Goal: Task Accomplishment & Management: Manage account settings

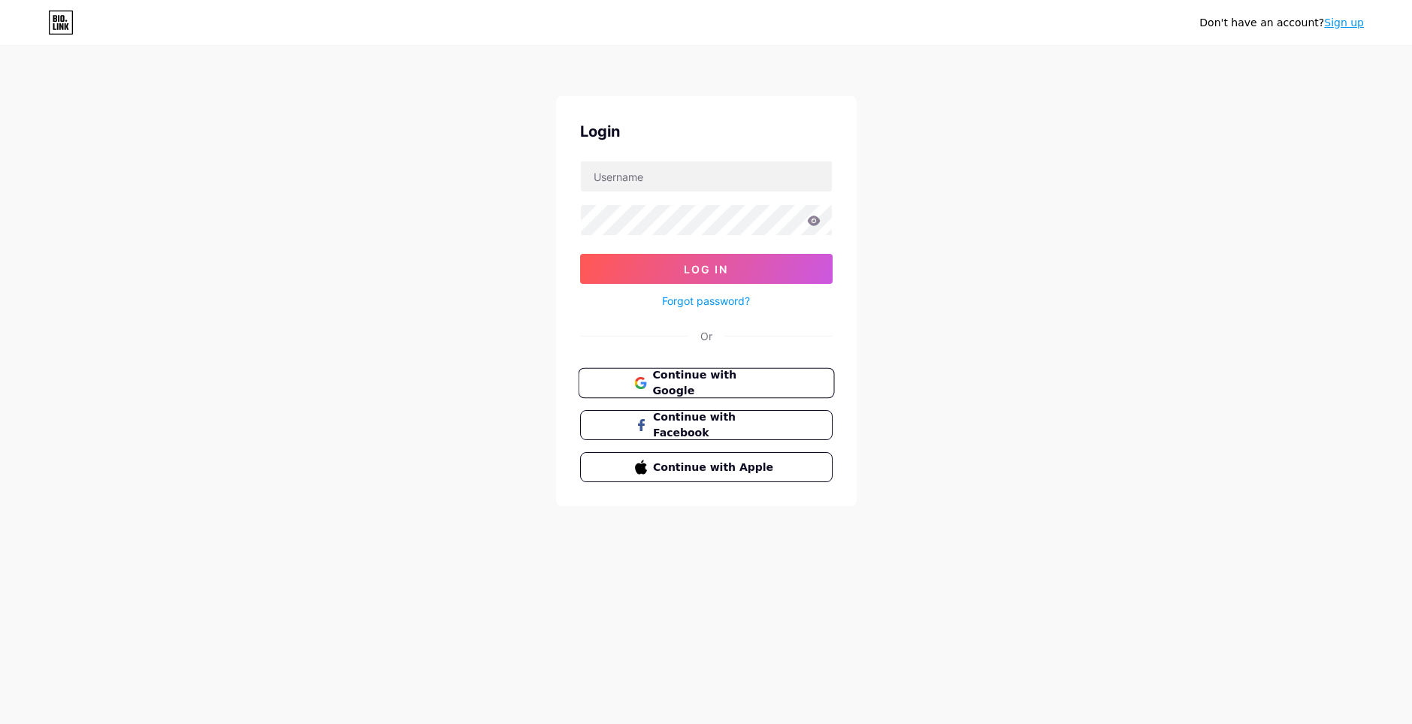
click at [691, 378] on span "Continue with Google" at bounding box center [714, 383] width 125 height 32
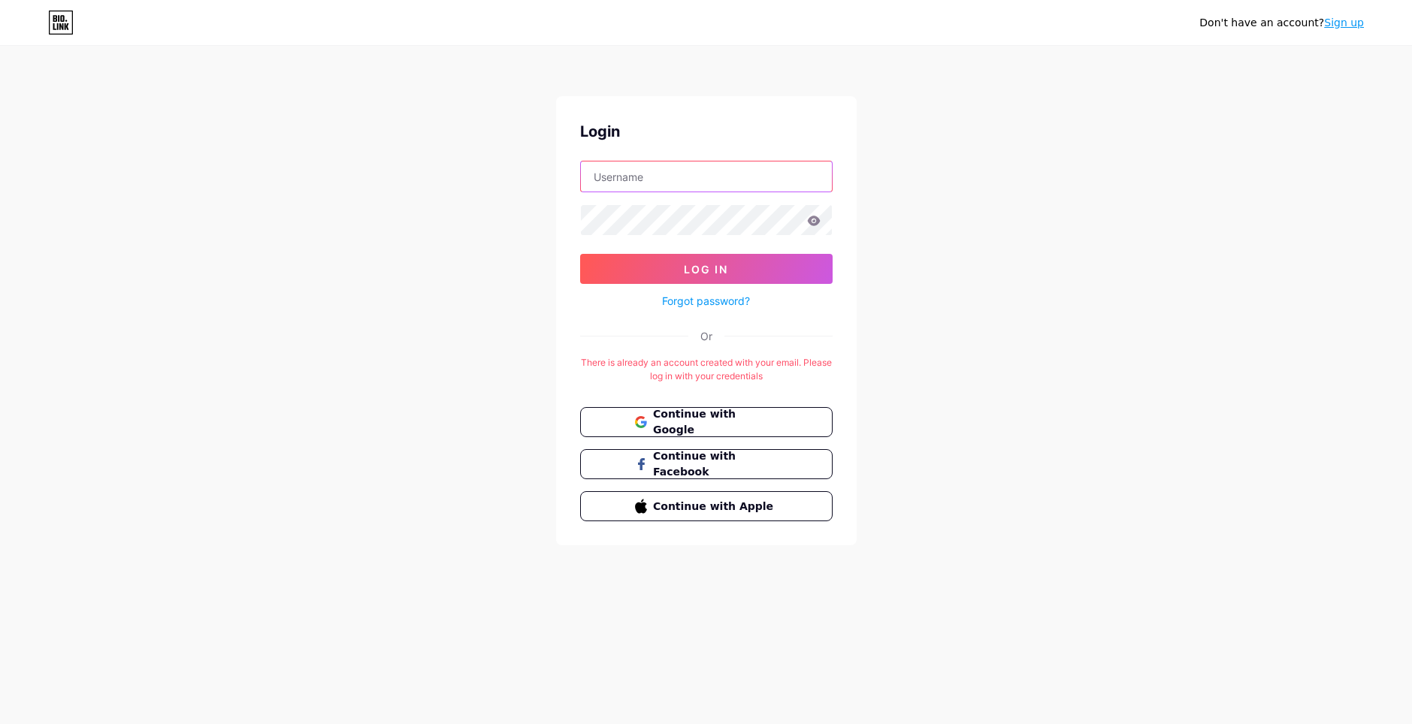
click at [717, 182] on input "text" at bounding box center [706, 177] width 251 height 30
type input "xfdy"
click at [814, 219] on icon at bounding box center [814, 221] width 14 height 11
click at [736, 264] on button "Log In" at bounding box center [706, 269] width 252 height 30
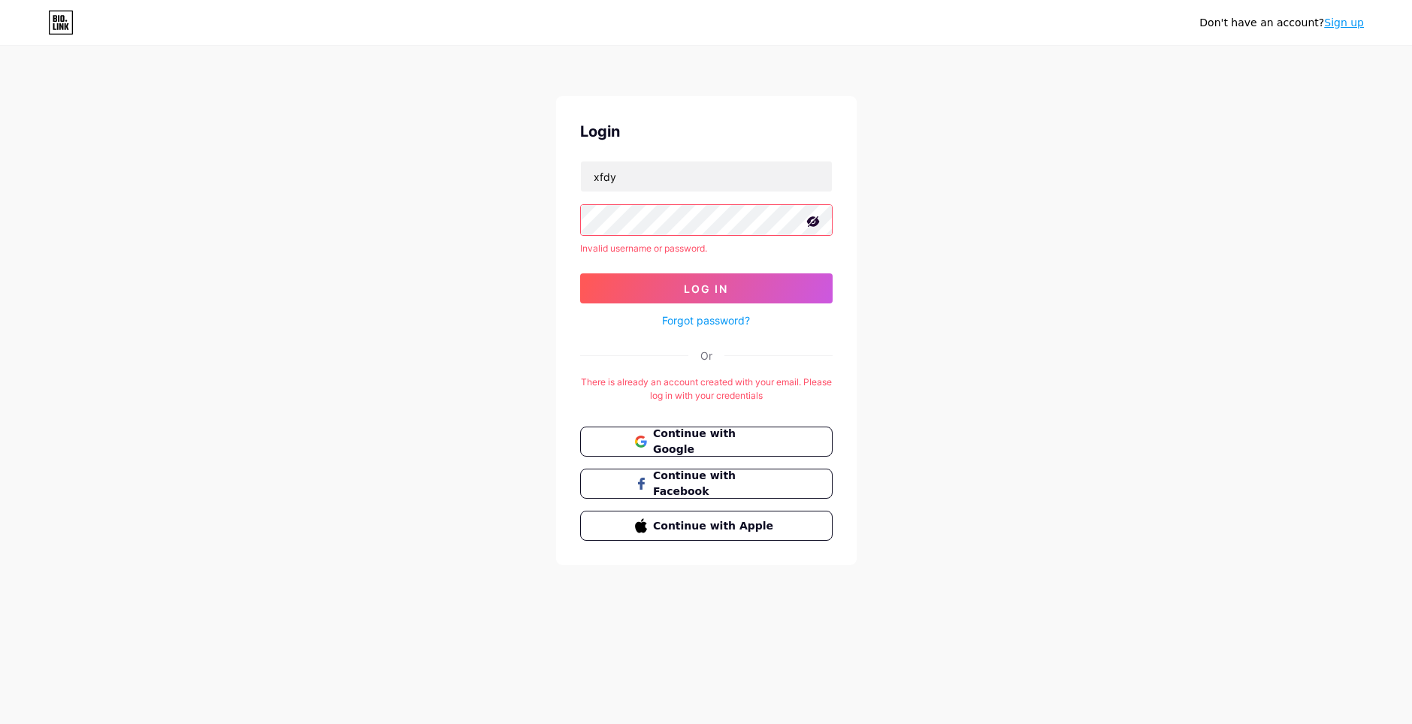
click at [580, 273] on button "Log In" at bounding box center [706, 288] width 252 height 30
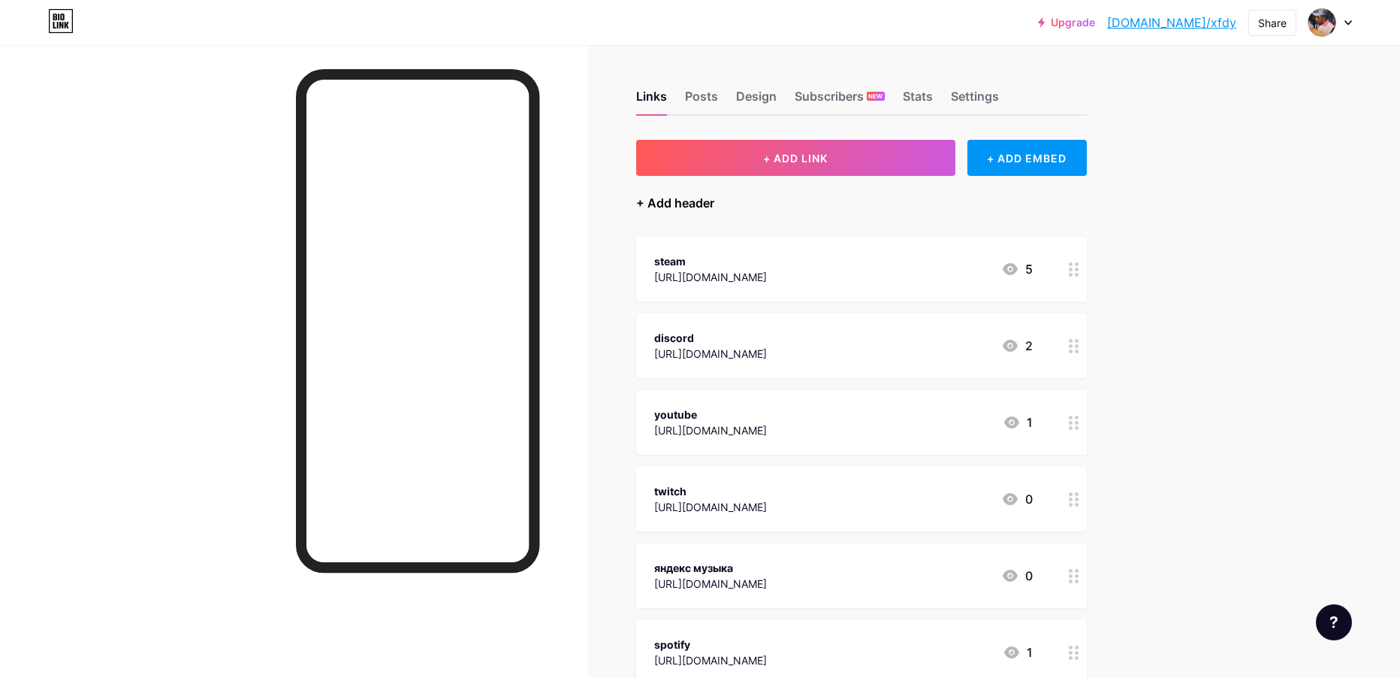
click at [653, 196] on div "+ Add header" at bounding box center [675, 203] width 78 height 18
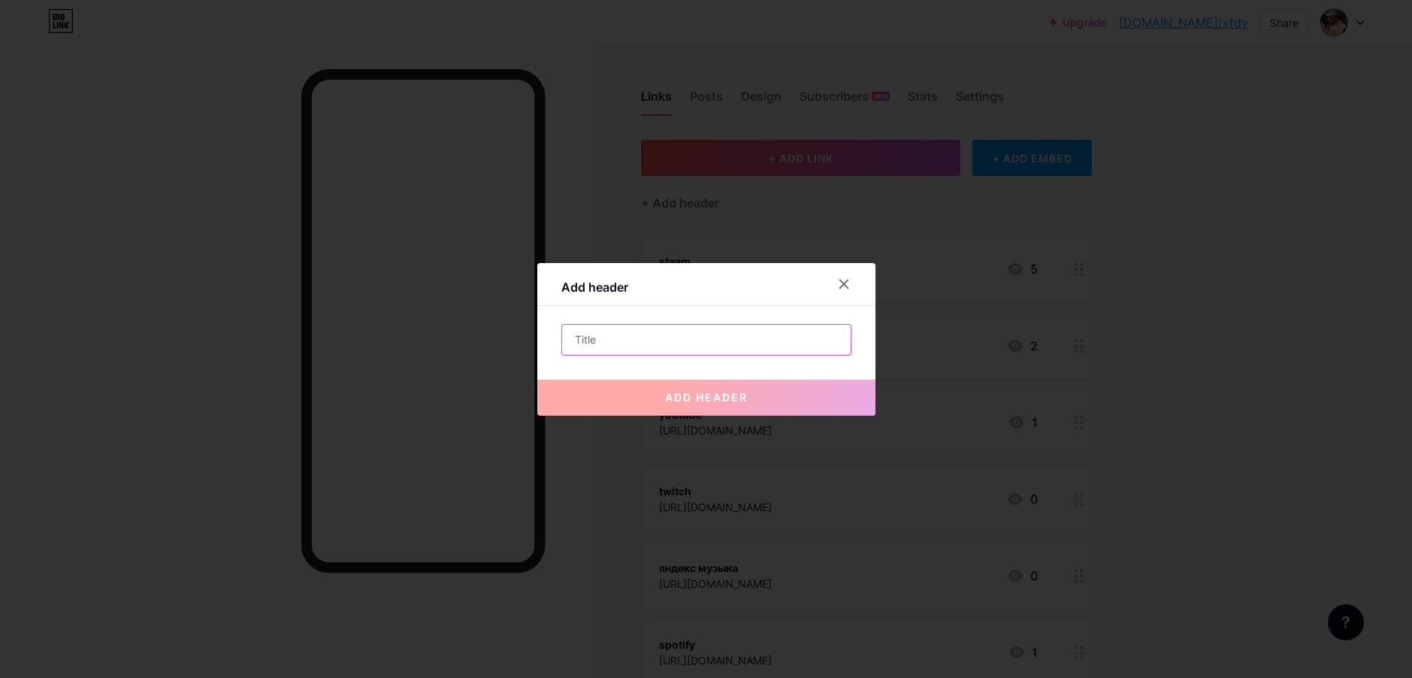
click at [648, 336] on input "text" at bounding box center [706, 340] width 288 height 30
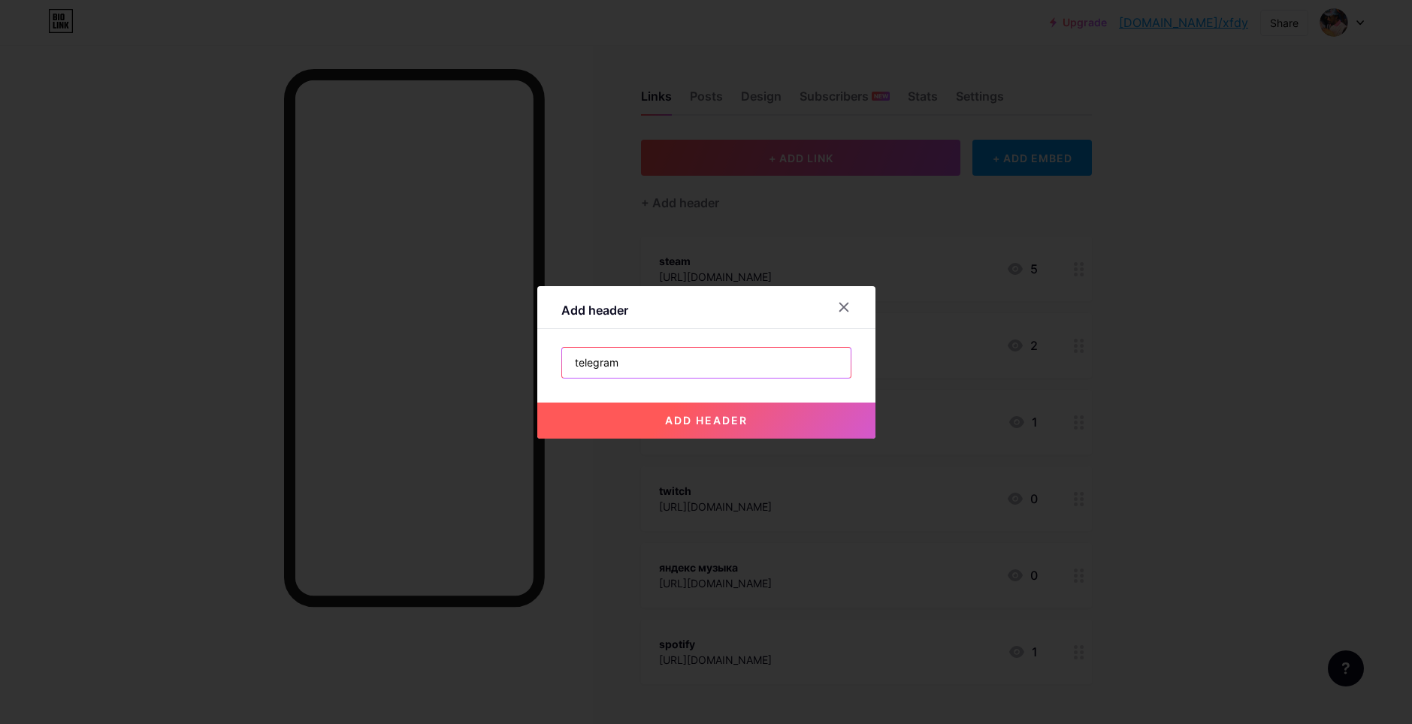
type input "telegram"
click at [717, 431] on button "add header" at bounding box center [706, 421] width 338 height 36
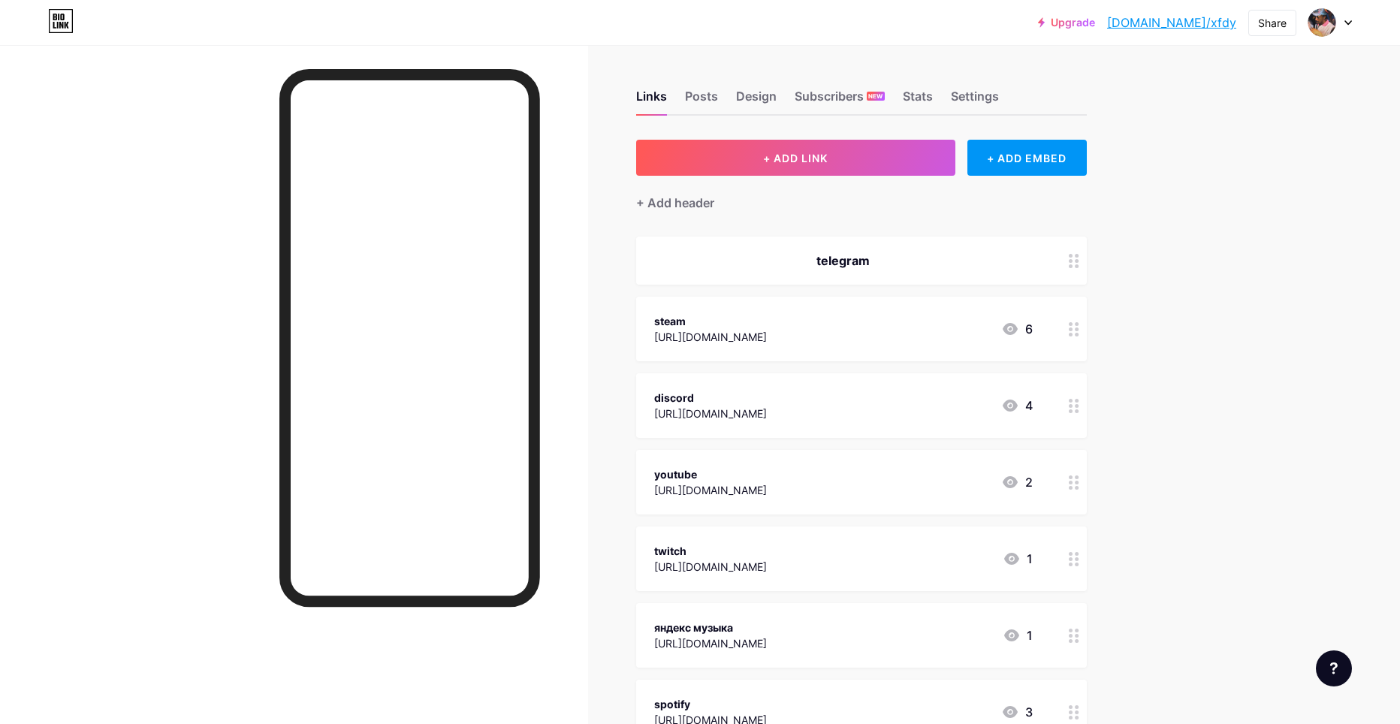
click at [939, 263] on div "telegram" at bounding box center [843, 261] width 379 height 18
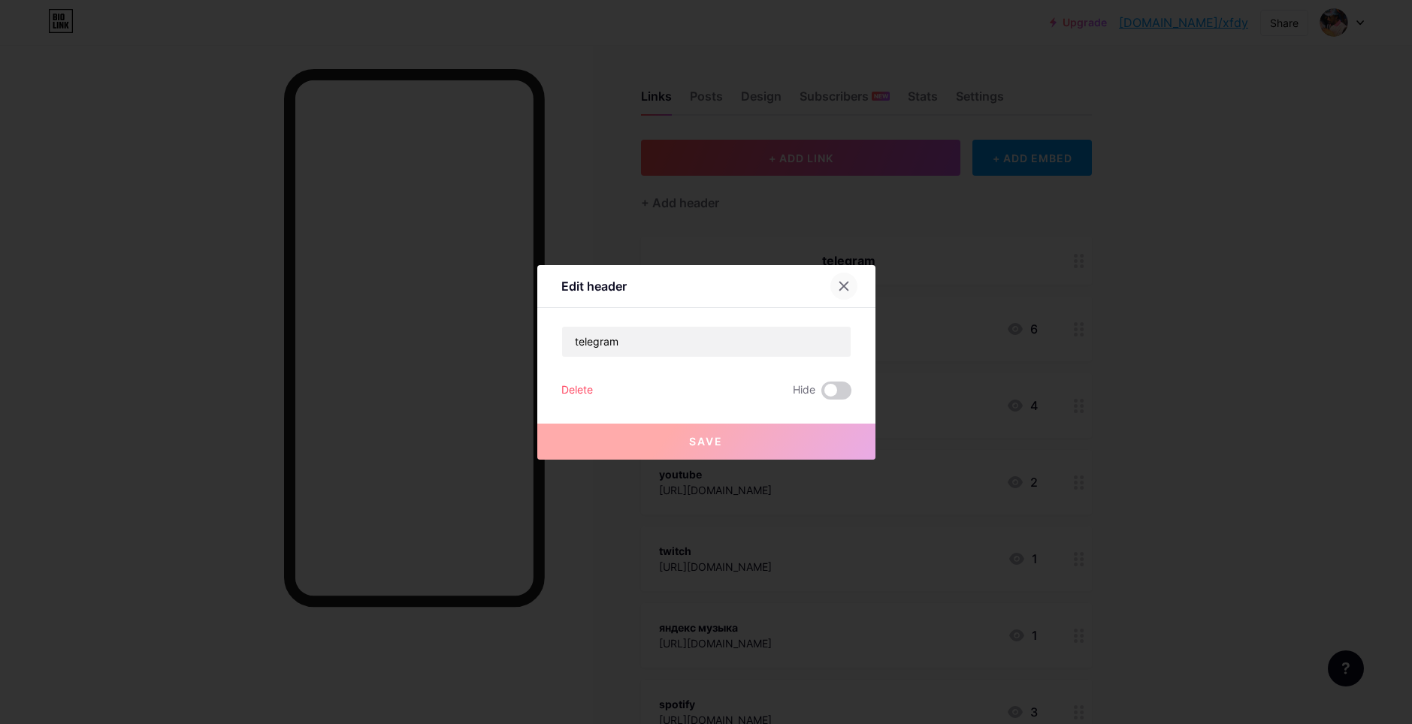
click at [838, 291] on icon at bounding box center [844, 286] width 12 height 12
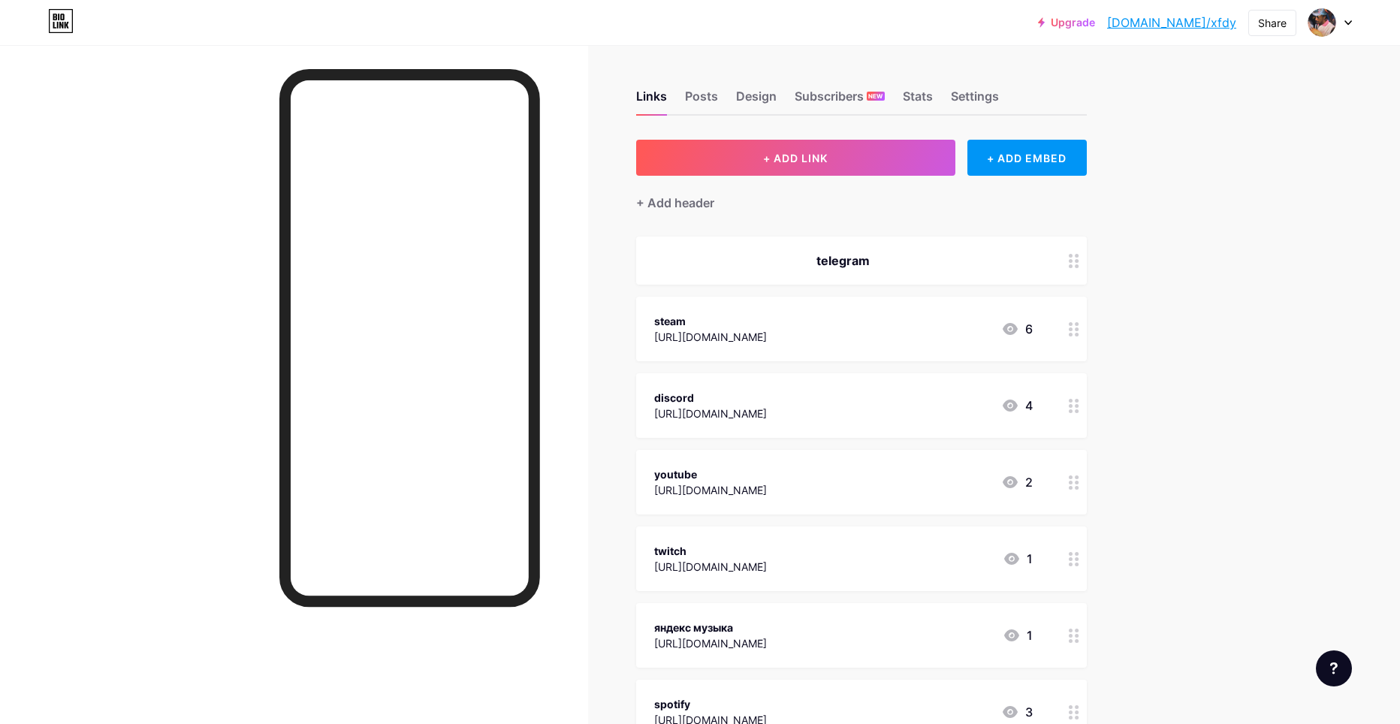
click at [968, 266] on div "telegram" at bounding box center [843, 261] width 379 height 18
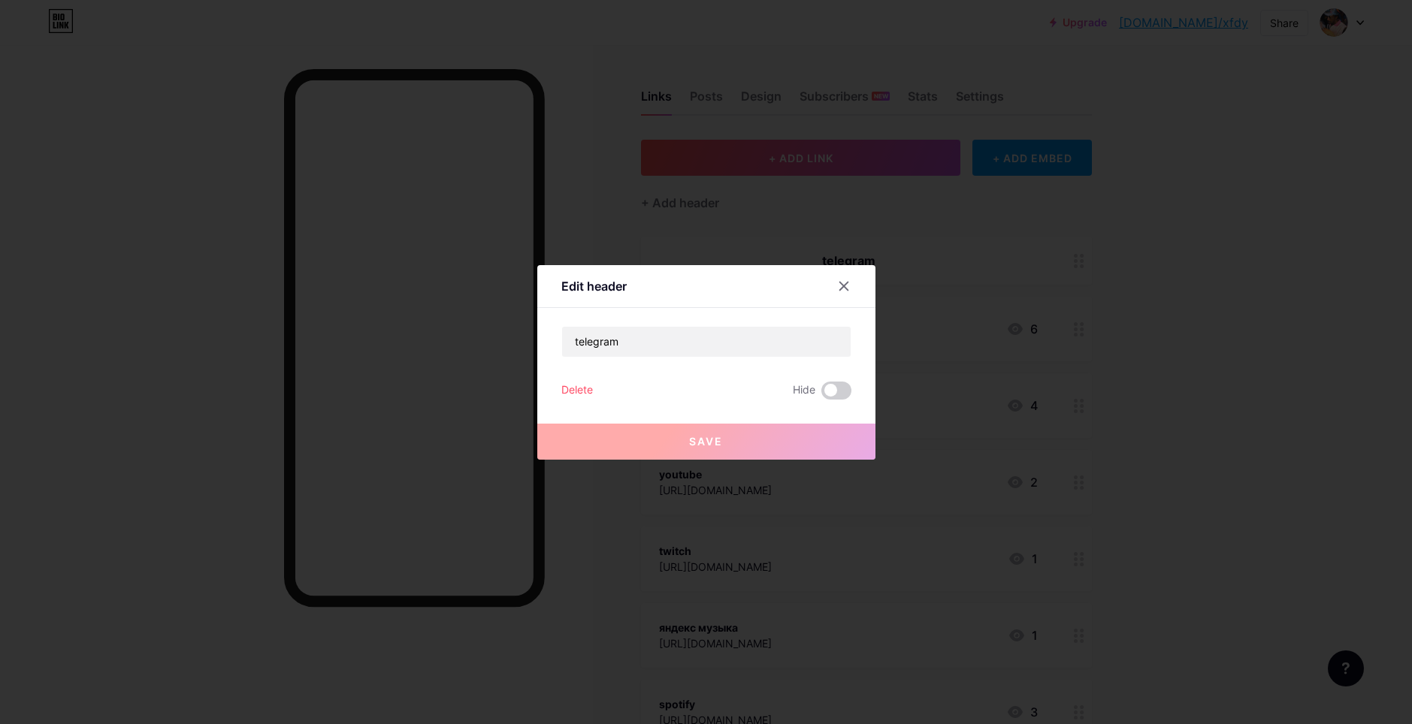
click at [572, 392] on div "Delete" at bounding box center [577, 391] width 32 height 18
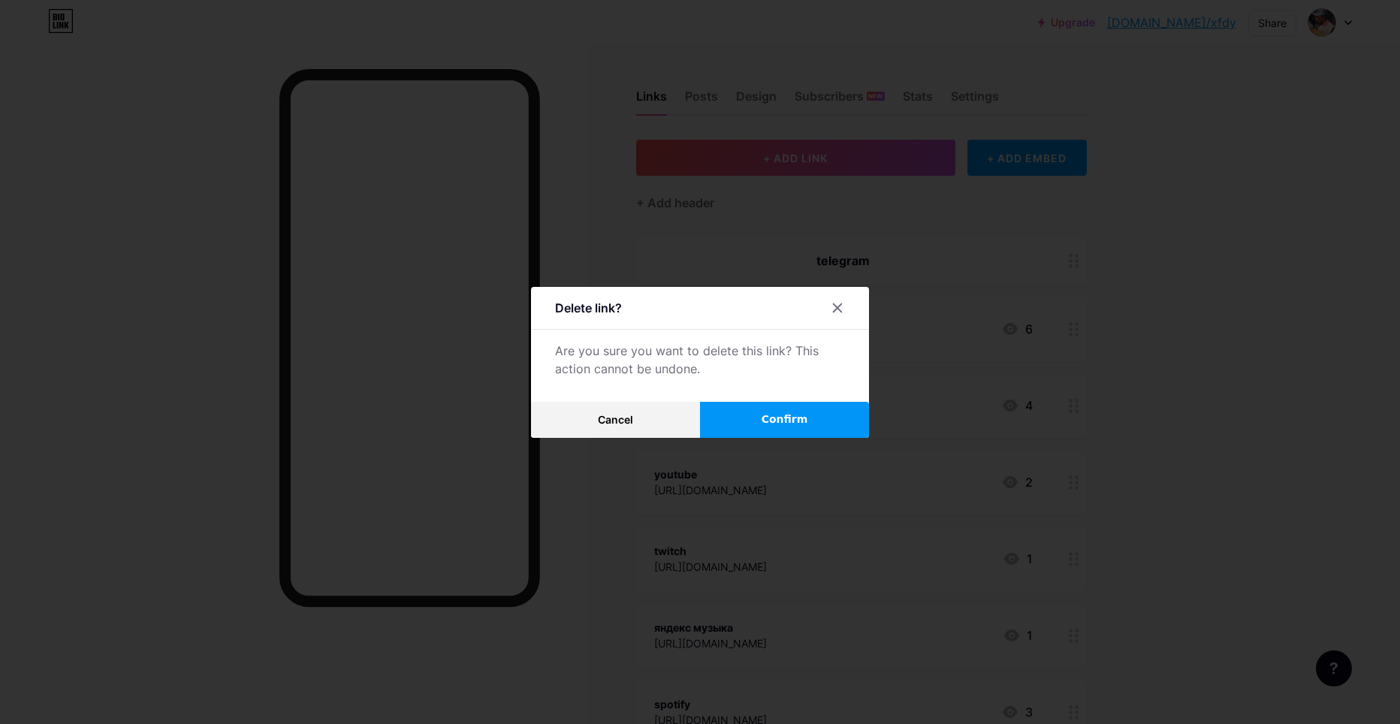
click at [711, 415] on button "Confirm" at bounding box center [784, 420] width 169 height 36
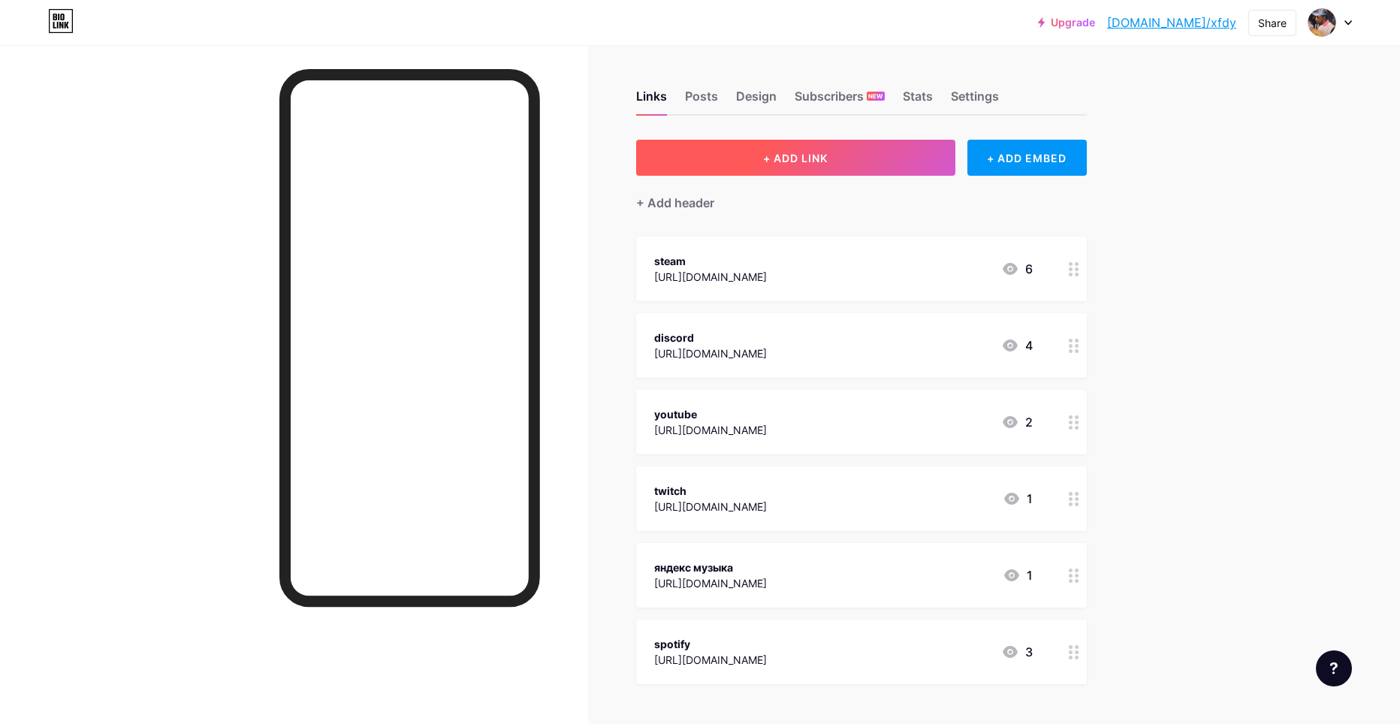
click at [886, 156] on button "+ ADD LINK" at bounding box center [795, 158] width 319 height 36
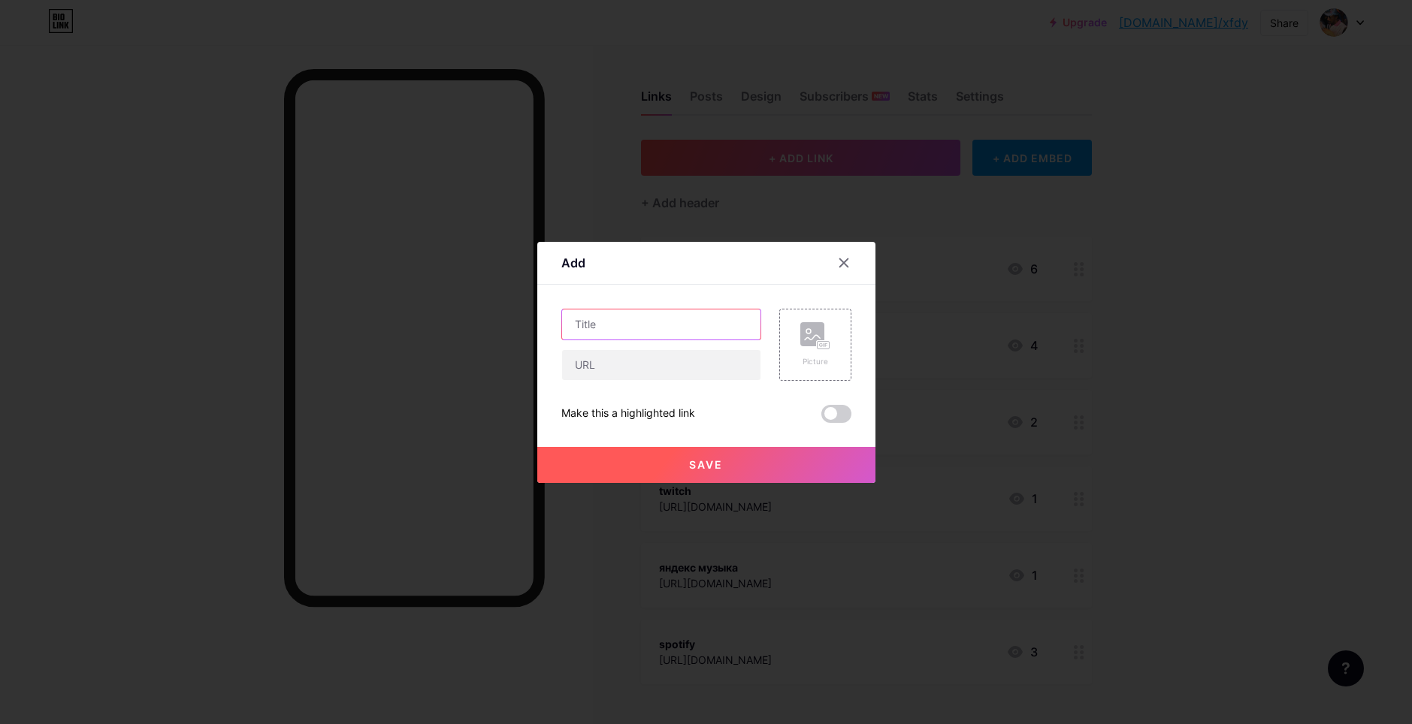
click at [675, 334] on input "text" at bounding box center [661, 325] width 198 height 30
click at [572, 325] on input "telegram" at bounding box center [661, 325] width 198 height 30
type input "Telegram"
click at [1101, 113] on div at bounding box center [706, 362] width 1412 height 724
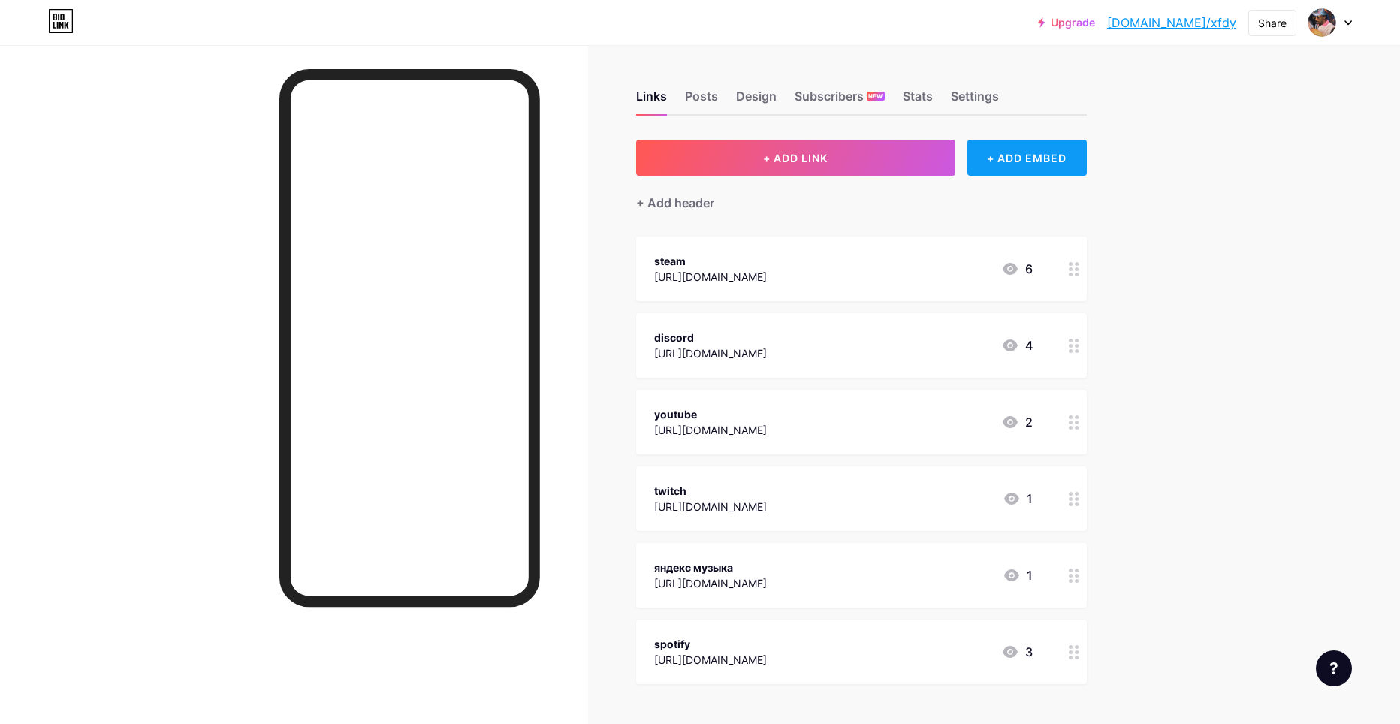
click at [986, 171] on div "+ ADD EMBED" at bounding box center [1027, 158] width 119 height 36
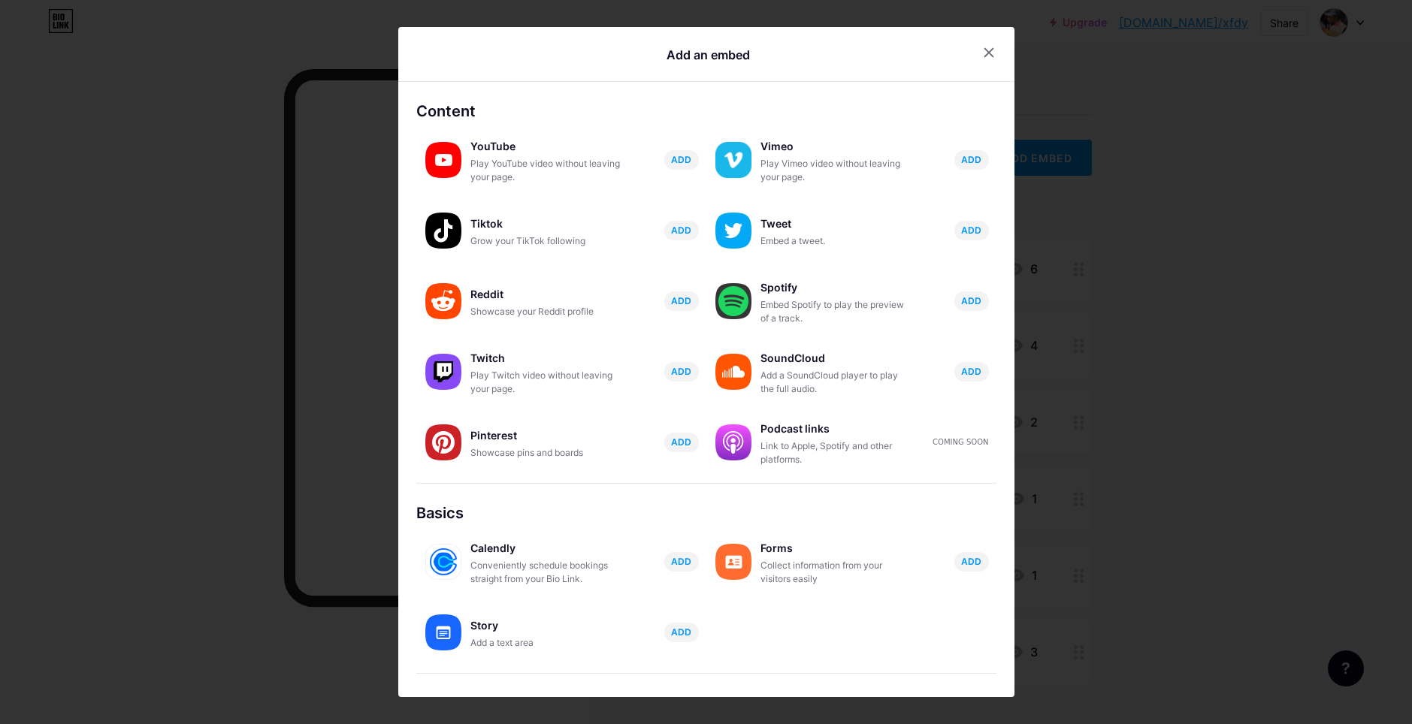
click at [1037, 347] on div at bounding box center [706, 362] width 1412 height 724
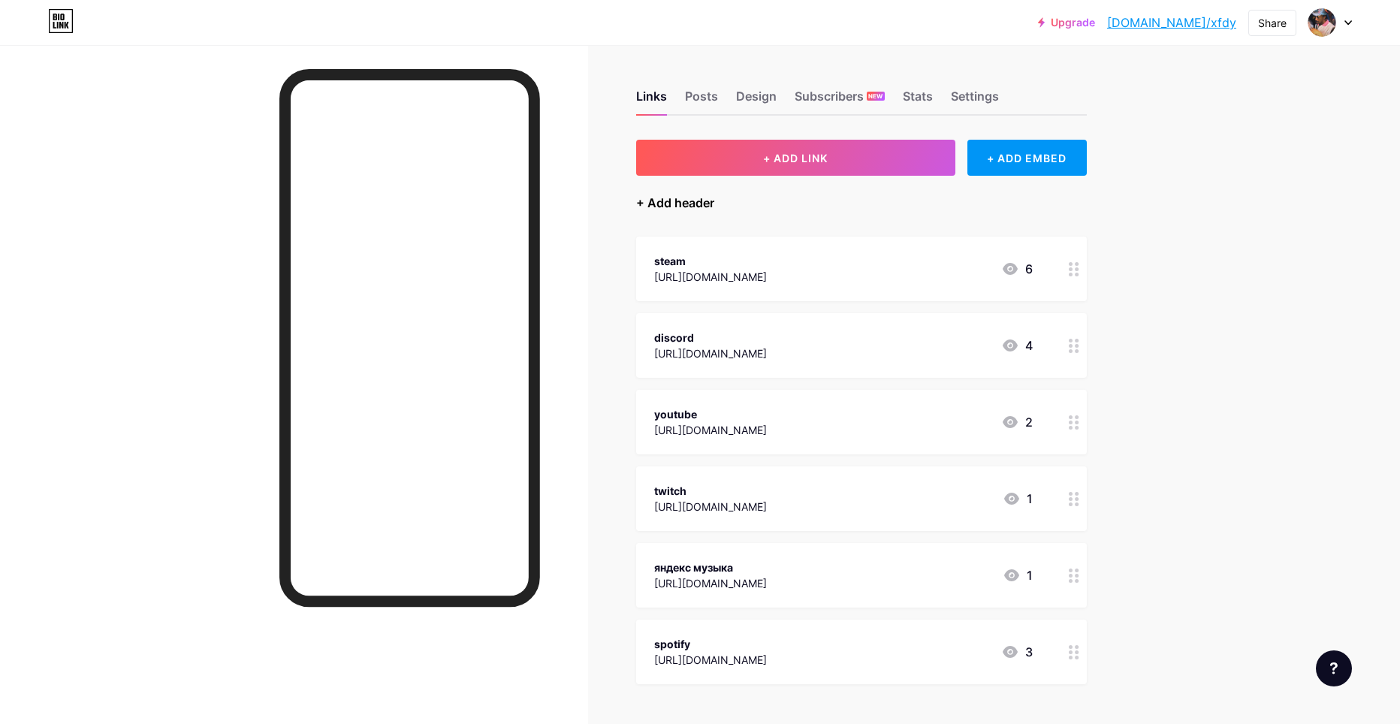
click at [665, 198] on div "+ Add header" at bounding box center [675, 203] width 78 height 18
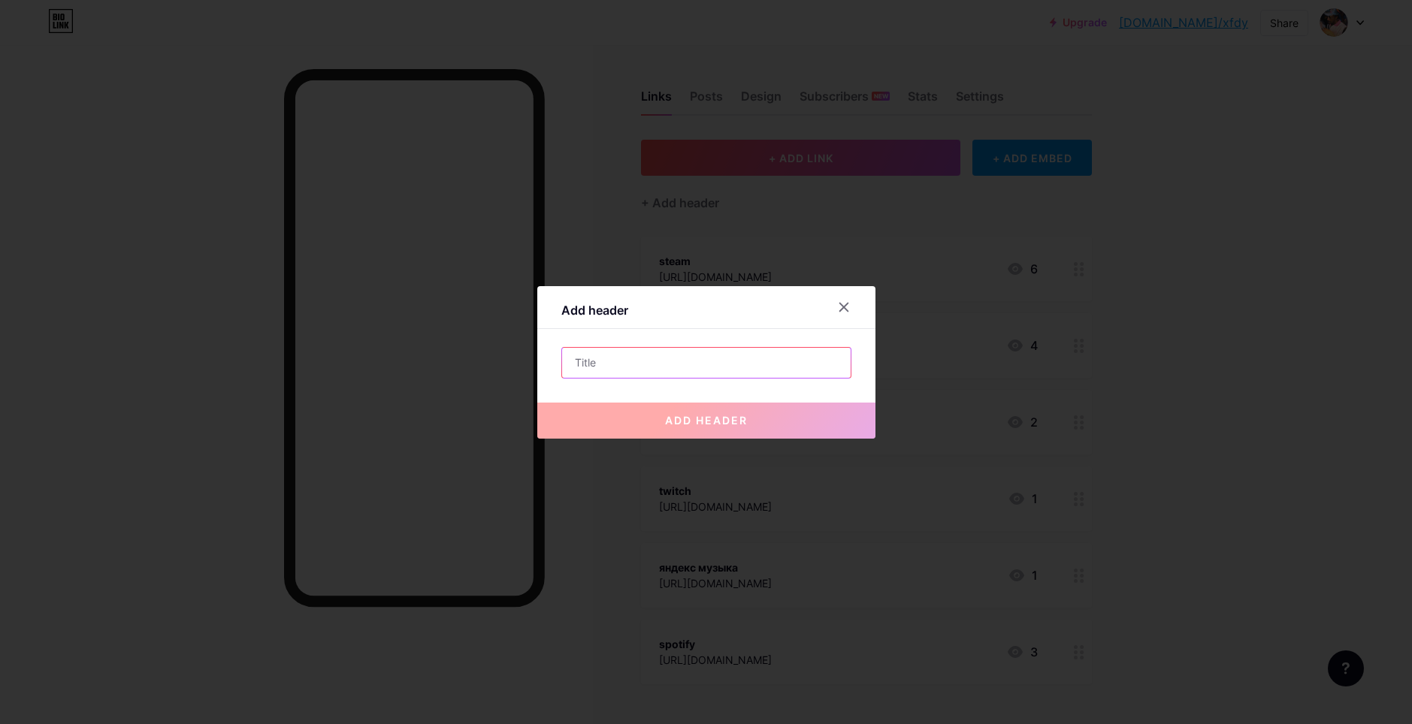
click at [630, 367] on input "text" at bounding box center [706, 363] width 288 height 30
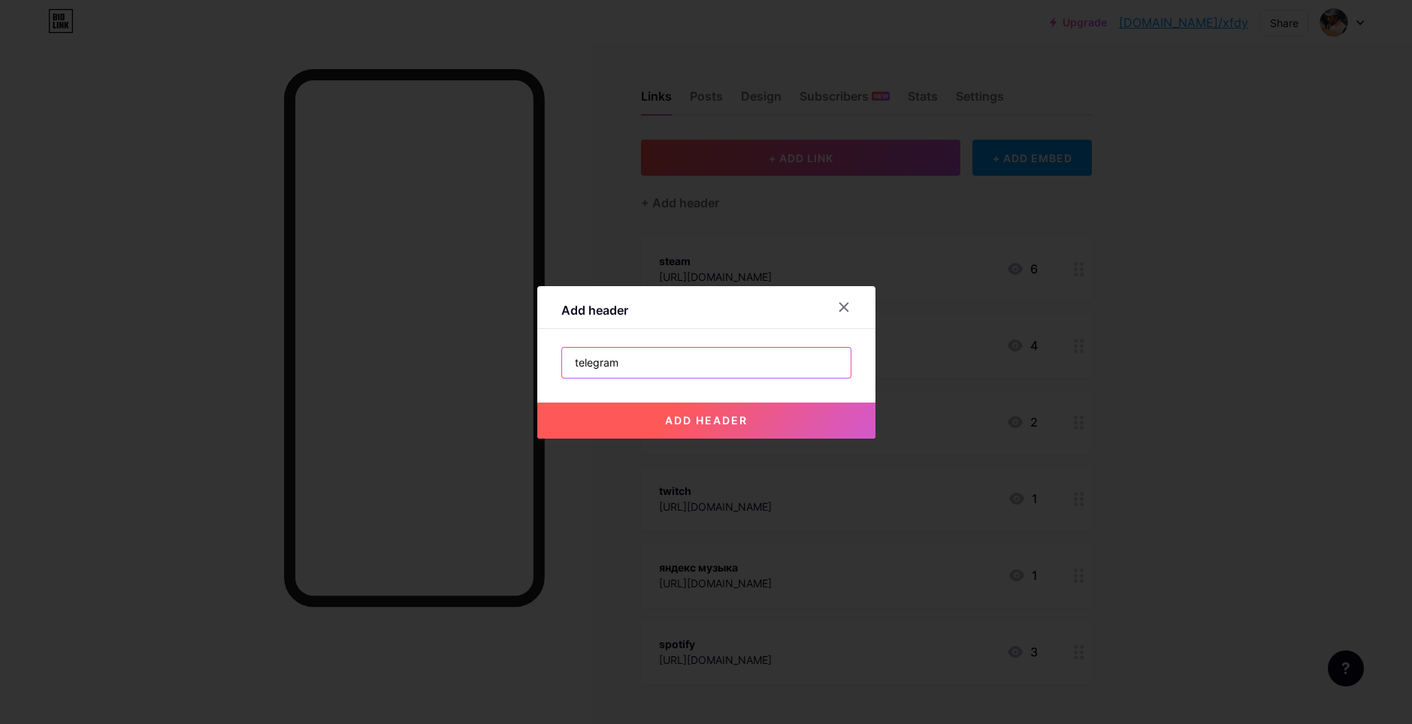
click at [574, 367] on input "telegram" at bounding box center [706, 363] width 288 height 30
click at [654, 363] on input "Telegram" at bounding box center [706, 363] width 288 height 30
type input "Telegram- @"
drag, startPoint x: 1203, startPoint y: 340, endPoint x: 1183, endPoint y: 346, distance: 20.4
click at [1199, 346] on div at bounding box center [706, 362] width 1412 height 724
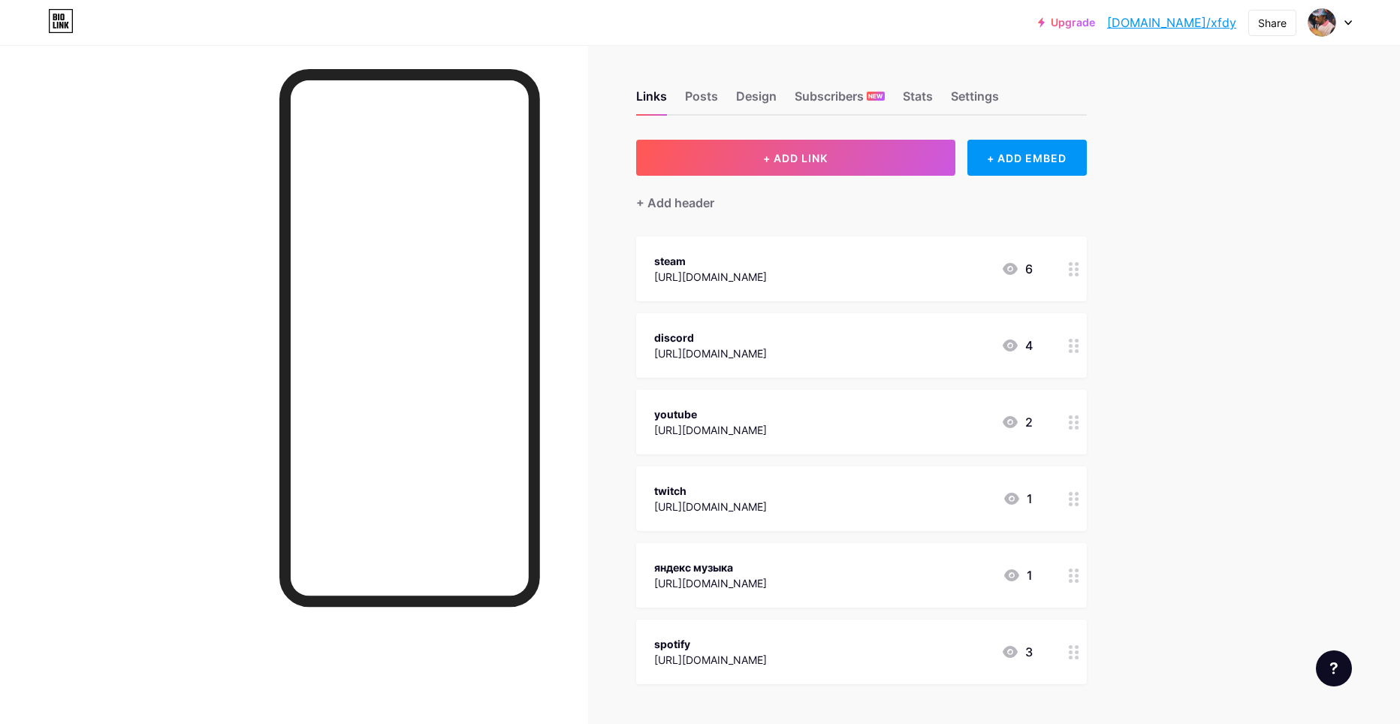
click at [699, 212] on div "+ ADD LINK + ADD EMBED + Add header steam [URL][DOMAIN_NAME] 6 discord [URL][DO…" at bounding box center [861, 462] width 451 height 645
click at [698, 201] on div "+ Add header" at bounding box center [675, 203] width 78 height 18
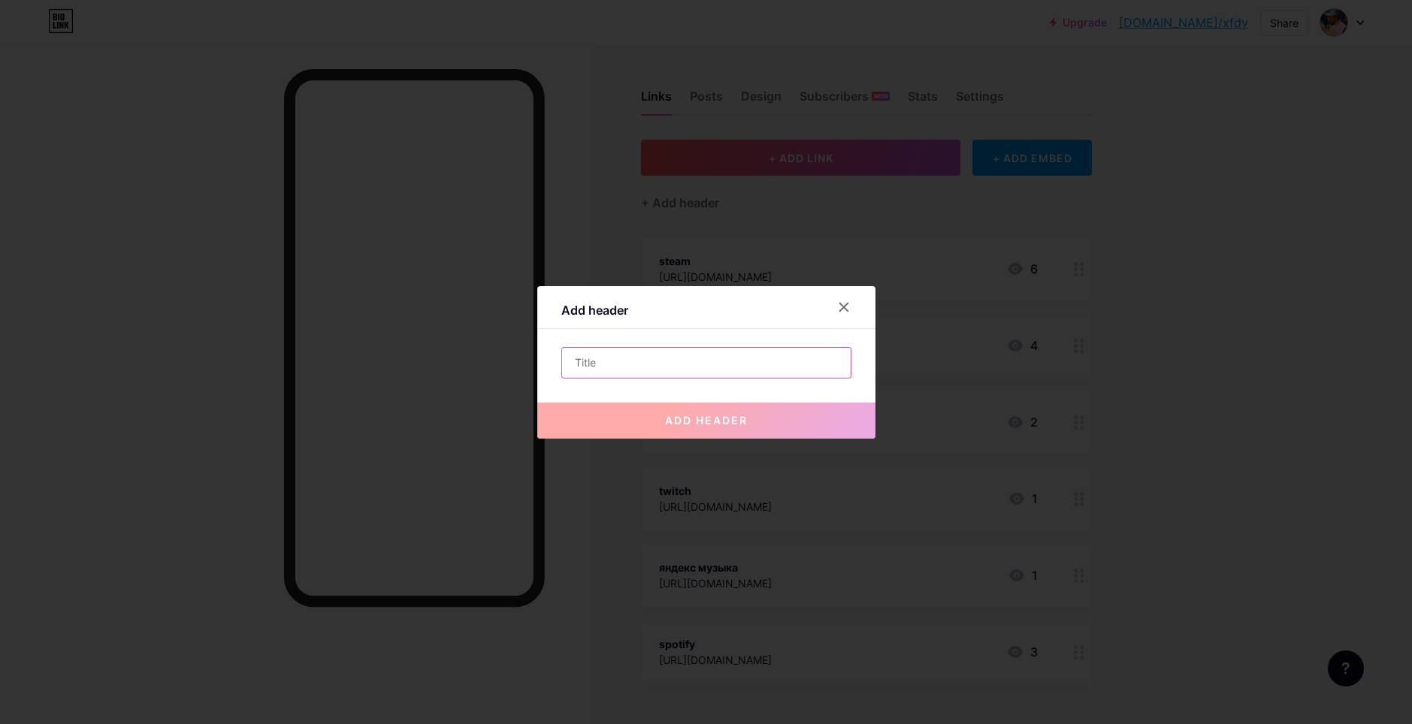
click at [588, 364] on input "text" at bounding box center [706, 363] width 288 height 30
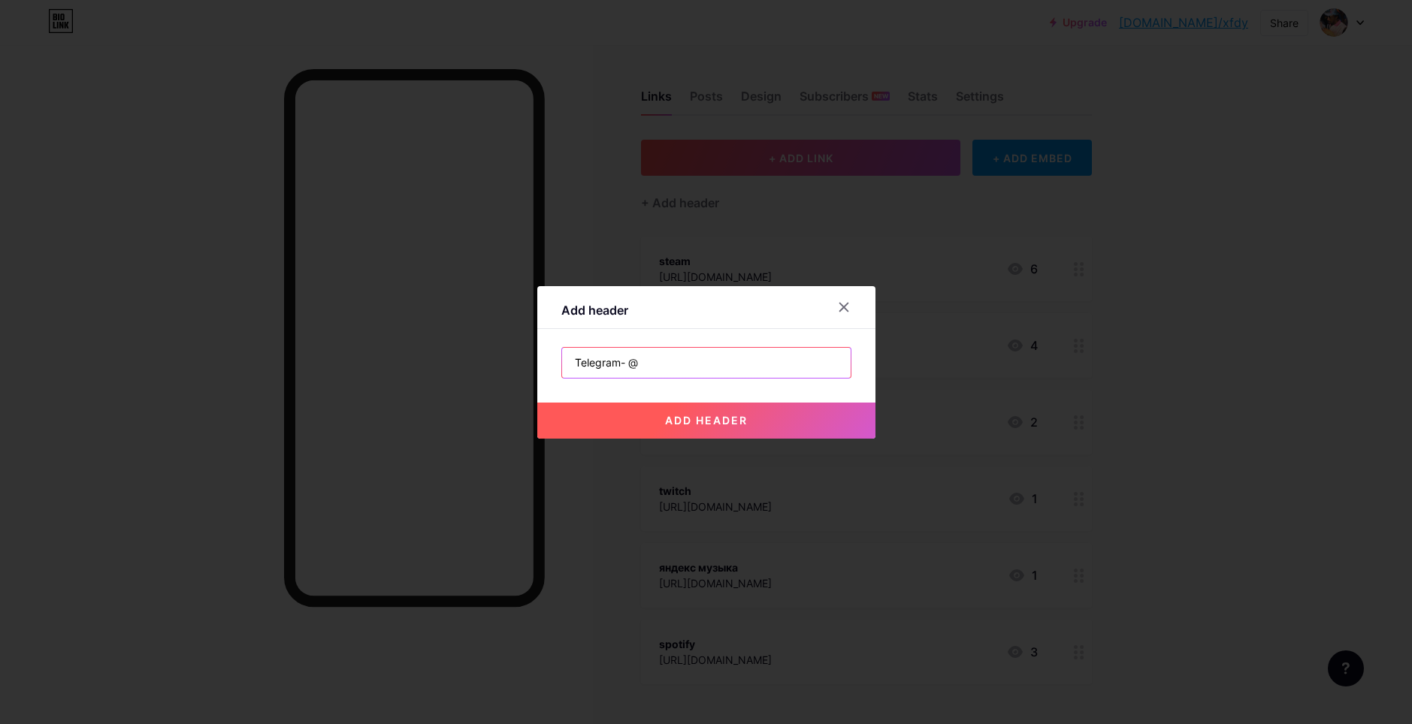
paste input "@xwxnttxslxxp"
click at [641, 364] on input "Telegram- @@xwxnttxslxxp" at bounding box center [706, 363] width 288 height 30
type input "Telegram- @xwxnttxslxxp"
click at [690, 416] on span "add header" at bounding box center [706, 420] width 83 height 13
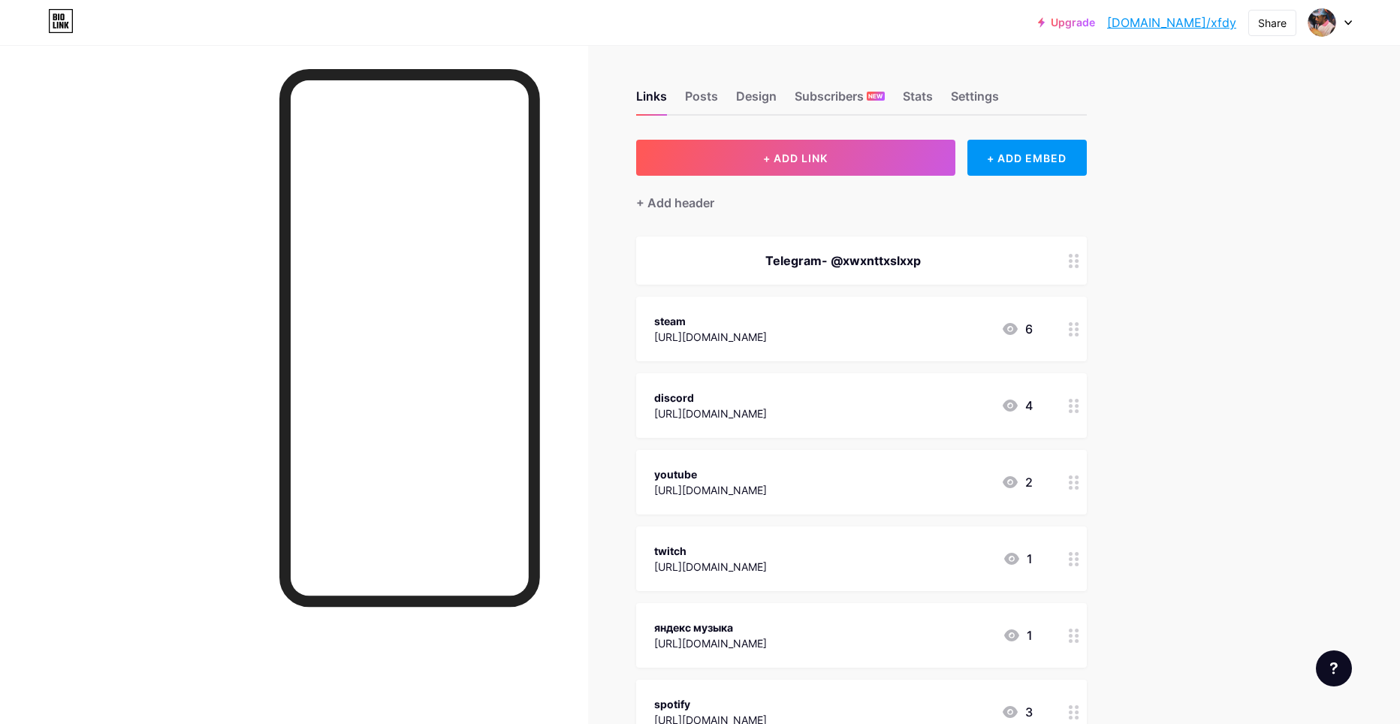
click at [1198, 24] on link "[DOMAIN_NAME]/xfdy" at bounding box center [1171, 23] width 129 height 18
